Goal: Task Accomplishment & Management: Manage account settings

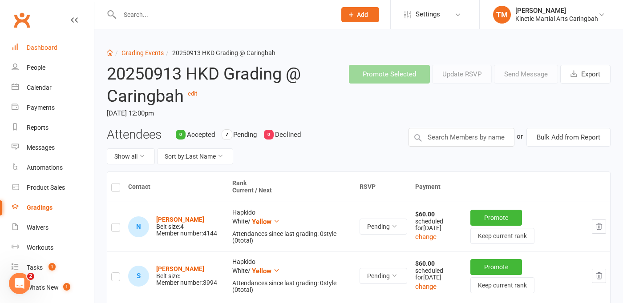
click at [57, 44] on div "Dashboard" at bounding box center [42, 47] width 31 height 7
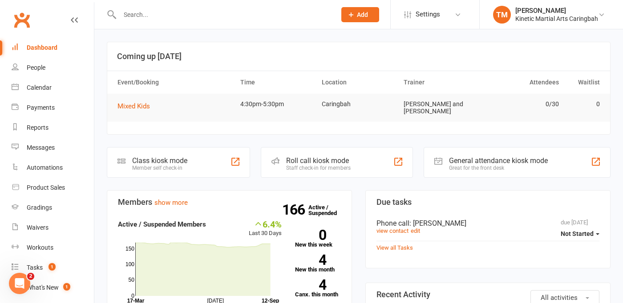
click at [180, 12] on input "text" at bounding box center [223, 14] width 213 height 12
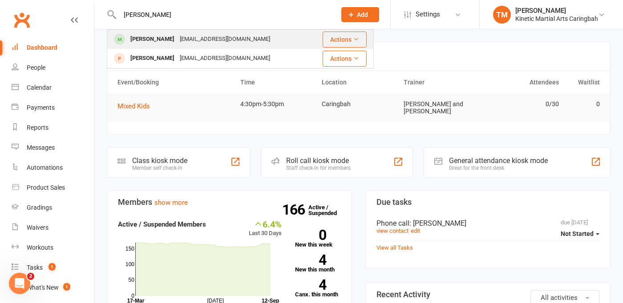
type input "[PERSON_NAME]"
click at [168, 36] on div "[PERSON_NAME]" at bounding box center [152, 39] width 49 height 13
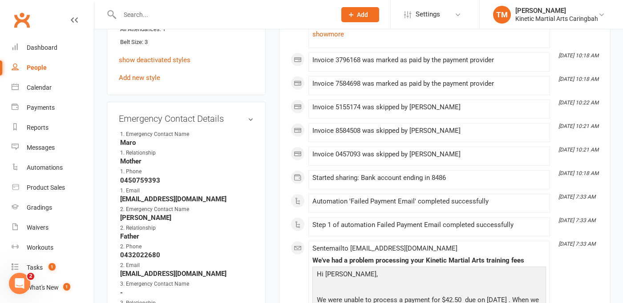
scroll to position [585, 0]
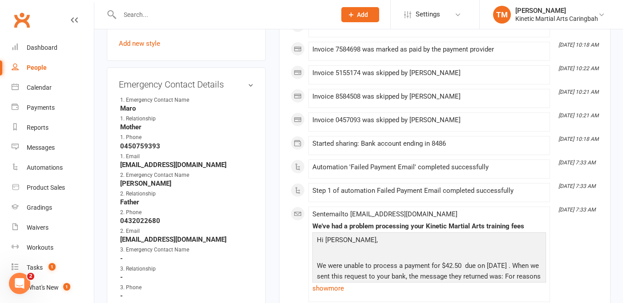
click at [163, 150] on strong "0450759393" at bounding box center [186, 146] width 133 height 8
drag, startPoint x: 121, startPoint y: 171, endPoint x: 222, endPoint y: 173, distance: 101.9
click at [222, 169] on strong "[EMAIL_ADDRESS][DOMAIN_NAME]" at bounding box center [186, 165] width 133 height 8
copy strong "[EMAIL_ADDRESS][DOMAIN_NAME]"
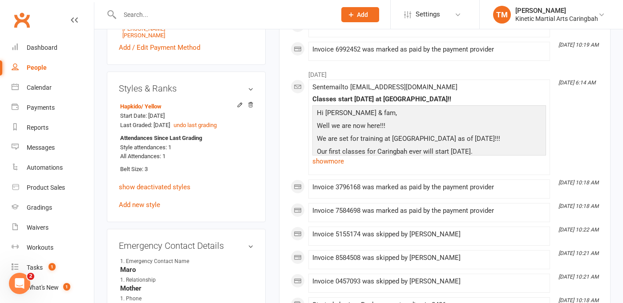
scroll to position [296, 0]
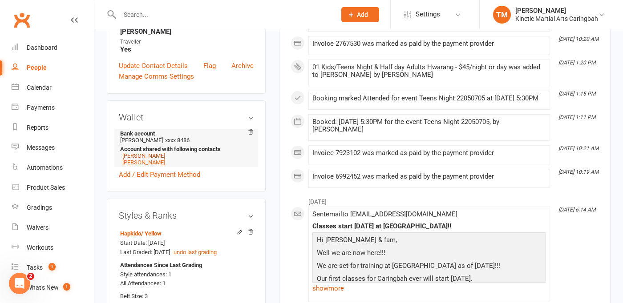
click at [148, 159] on link "[PERSON_NAME]" at bounding box center [143, 156] width 43 height 7
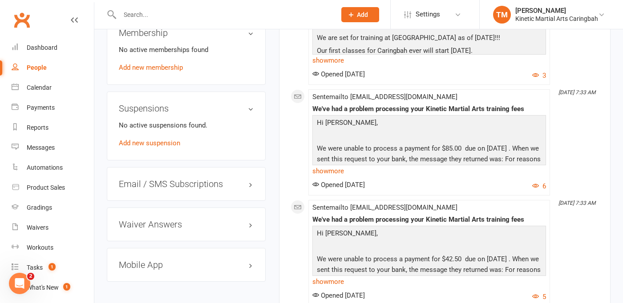
scroll to position [701, 0]
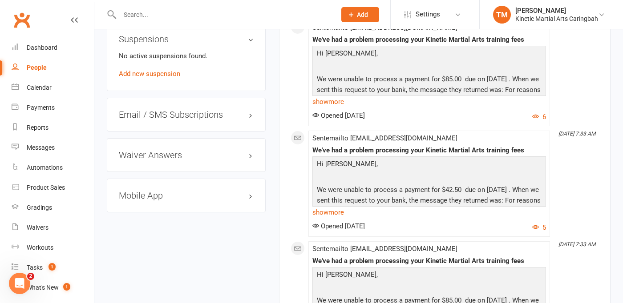
click at [164, 16] on input "text" at bounding box center [223, 14] width 213 height 12
click at [44, 51] on link "Dashboard" at bounding box center [53, 48] width 82 height 20
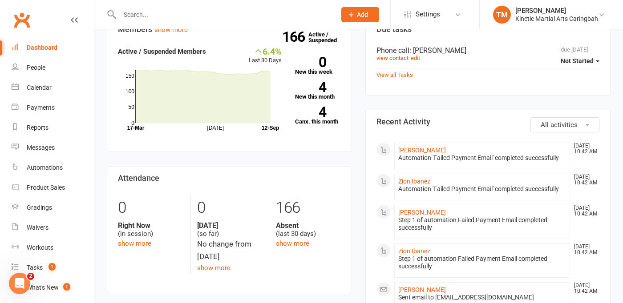
scroll to position [179, 0]
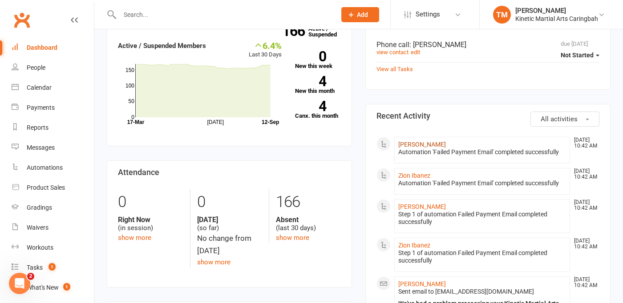
click at [412, 143] on link "[PERSON_NAME]" at bounding box center [422, 144] width 48 height 7
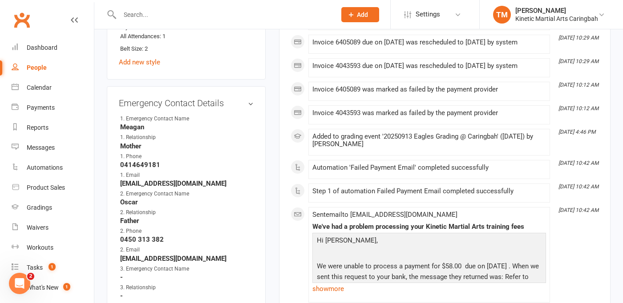
scroll to position [556, 0]
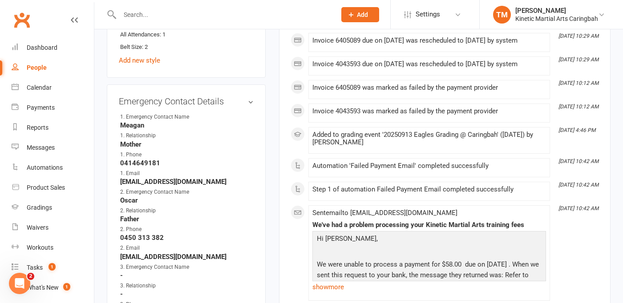
click at [194, 14] on input "text" at bounding box center [223, 14] width 213 height 12
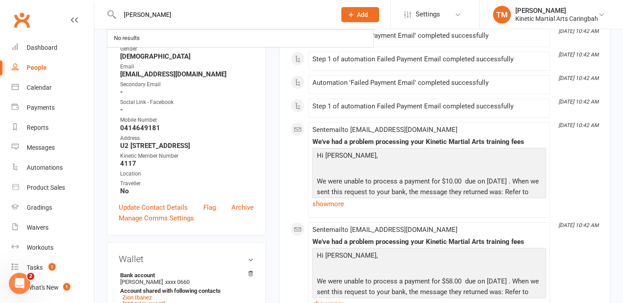
scroll to position [0, 0]
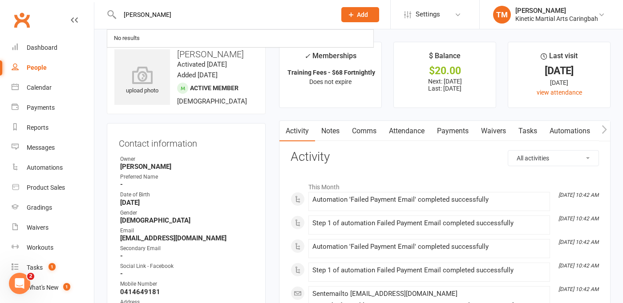
click at [159, 15] on input "[PERSON_NAME]" at bounding box center [223, 14] width 213 height 12
type input "x"
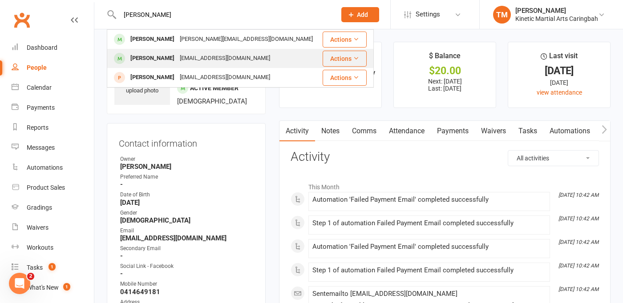
type input "[PERSON_NAME]"
click at [149, 57] on div "[PERSON_NAME]" at bounding box center [152, 58] width 49 height 13
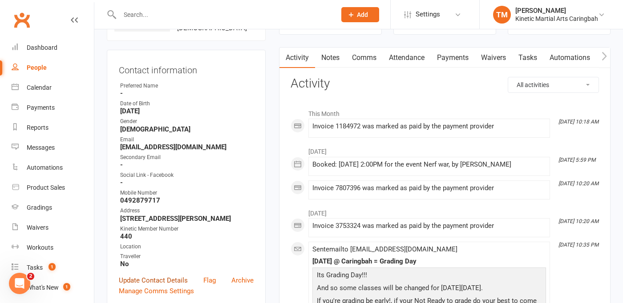
click at [132, 286] on link "Update Contact Details" at bounding box center [153, 280] width 69 height 11
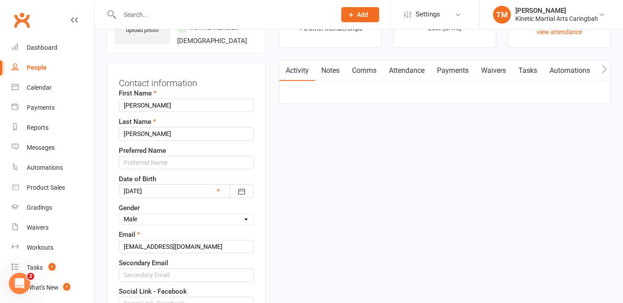
scroll to position [67, 0]
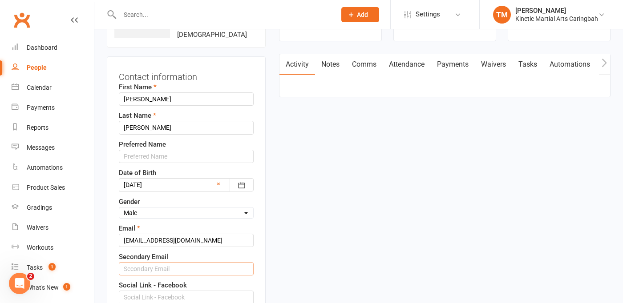
click at [162, 276] on input "text" at bounding box center [186, 269] width 135 height 13
paste input "[EMAIL_ADDRESS][DOMAIN_NAME]"
type input "[EMAIL_ADDRESS][DOMAIN_NAME]"
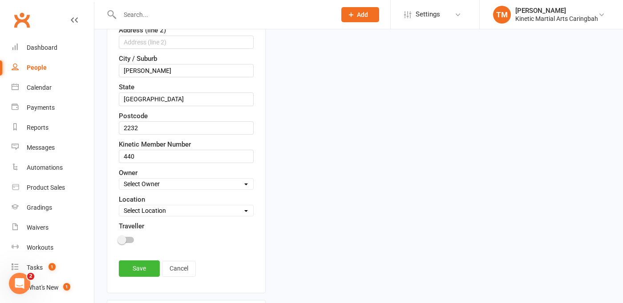
scroll to position [435, 0]
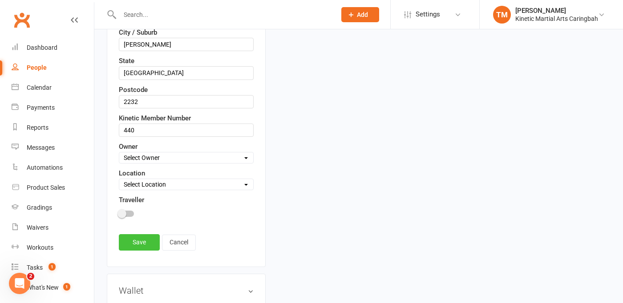
click at [141, 251] on link "Save" at bounding box center [139, 242] width 41 height 16
